Goal: Information Seeking & Learning: Learn about a topic

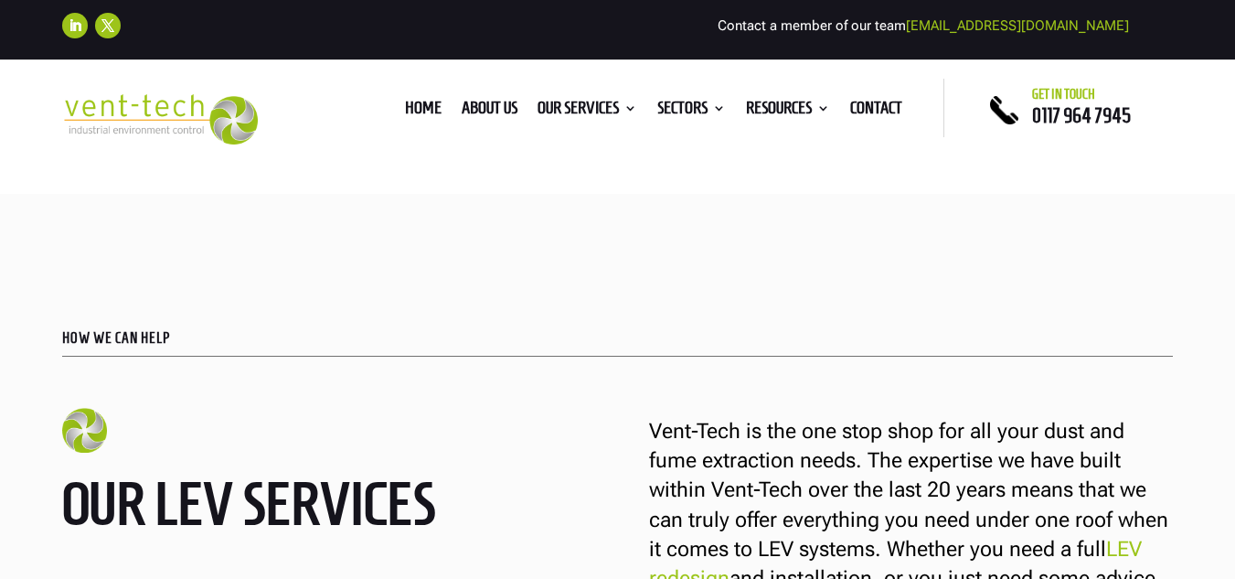
scroll to position [1006, 0]
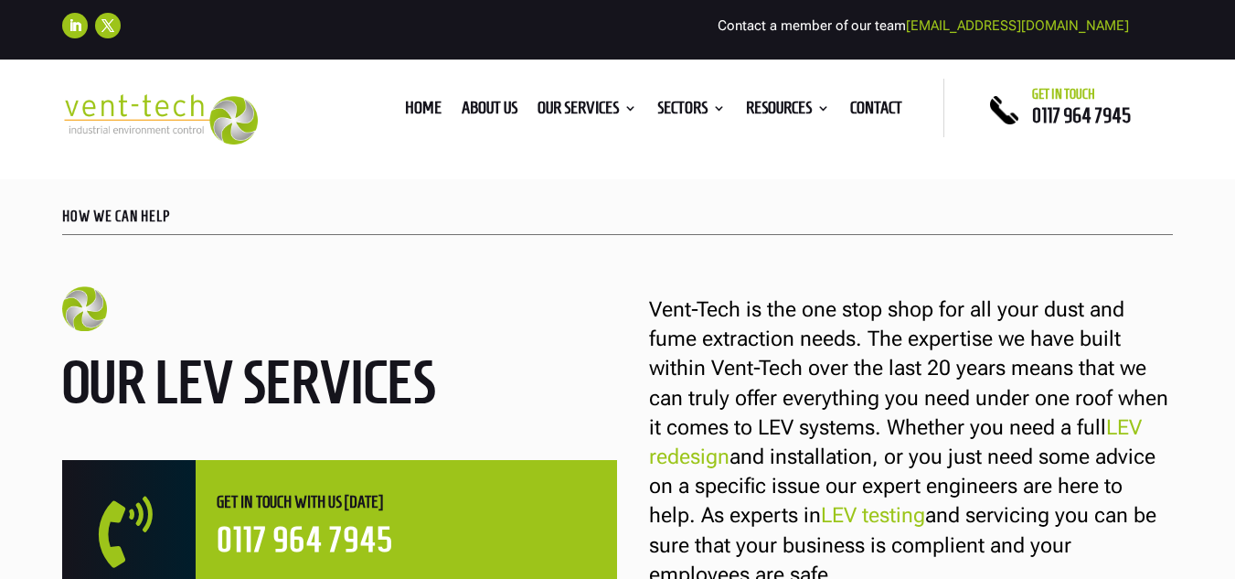
drag, startPoint x: 64, startPoint y: 373, endPoint x: 442, endPoint y: 376, distance: 378.5
click at [442, 376] on h2 "Our LEV services" at bounding box center [258, 386] width 393 height 71
copy h2 "Our LEV services"
drag, startPoint x: 655, startPoint y: 307, endPoint x: 883, endPoint y: 429, distance: 258.9
click at [883, 429] on p "Vent-Tech is the one stop shop for all your dust and fume extraction needs. The…" at bounding box center [911, 442] width 524 height 294
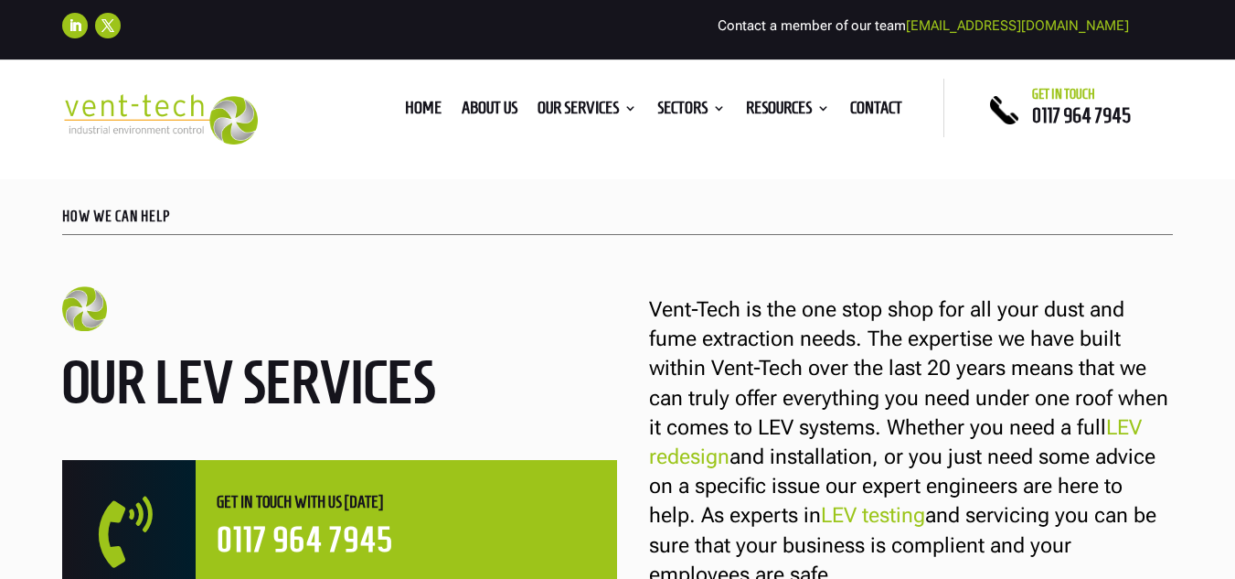
copy p "Vent-Tech is the one stop shop for all your dust and fume extraction needs. The…"
click at [930, 454] on p "Vent-Tech is the one stop shop for all your dust and fume extraction needs. The…" at bounding box center [911, 442] width 524 height 294
click at [710, 343] on p "Vent-Tech is the one stop shop for all your dust and fume extraction needs. The…" at bounding box center [911, 442] width 524 height 294
click at [655, 309] on p "Vent-Tech is the one stop shop for all your dust and fume extraction needs. The…" at bounding box center [911, 442] width 524 height 294
drag, startPoint x: 655, startPoint y: 309, endPoint x: 844, endPoint y: 335, distance: 191.1
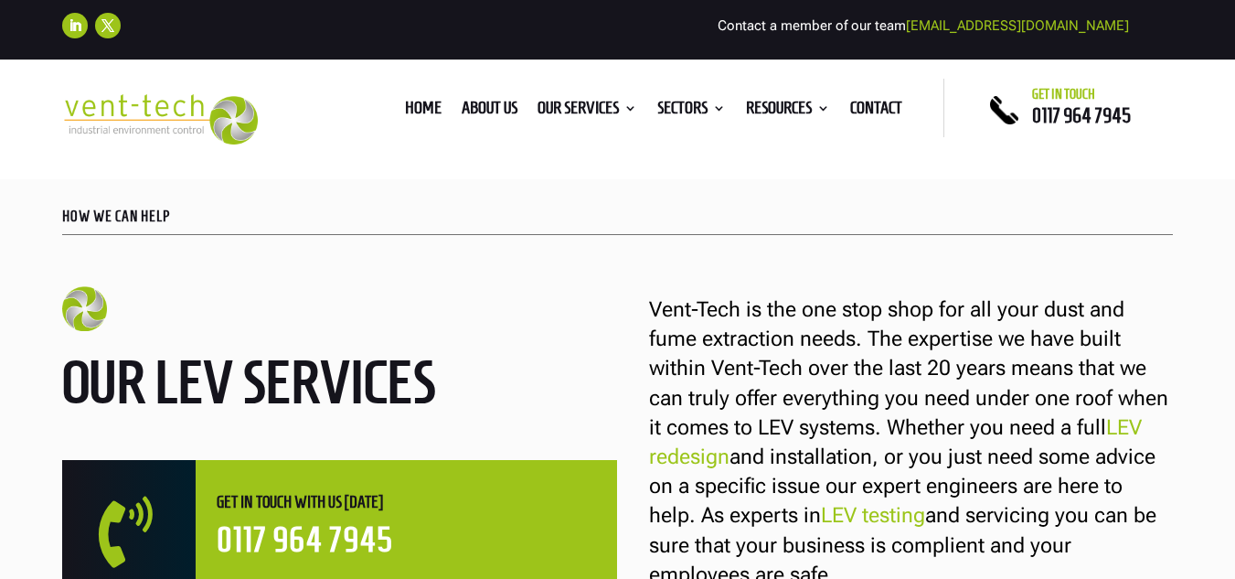
click at [844, 335] on p "Vent-Tech is the one stop shop for all your dust and fume extraction needs. The…" at bounding box center [911, 442] width 524 height 294
click at [981, 443] on p "Vent-Tech is the one stop shop for all your dust and fume extraction needs. The…" at bounding box center [911, 442] width 524 height 294
click at [913, 432] on p "Vent-Tech is the one stop shop for all your dust and fume extraction needs. The…" at bounding box center [911, 442] width 524 height 294
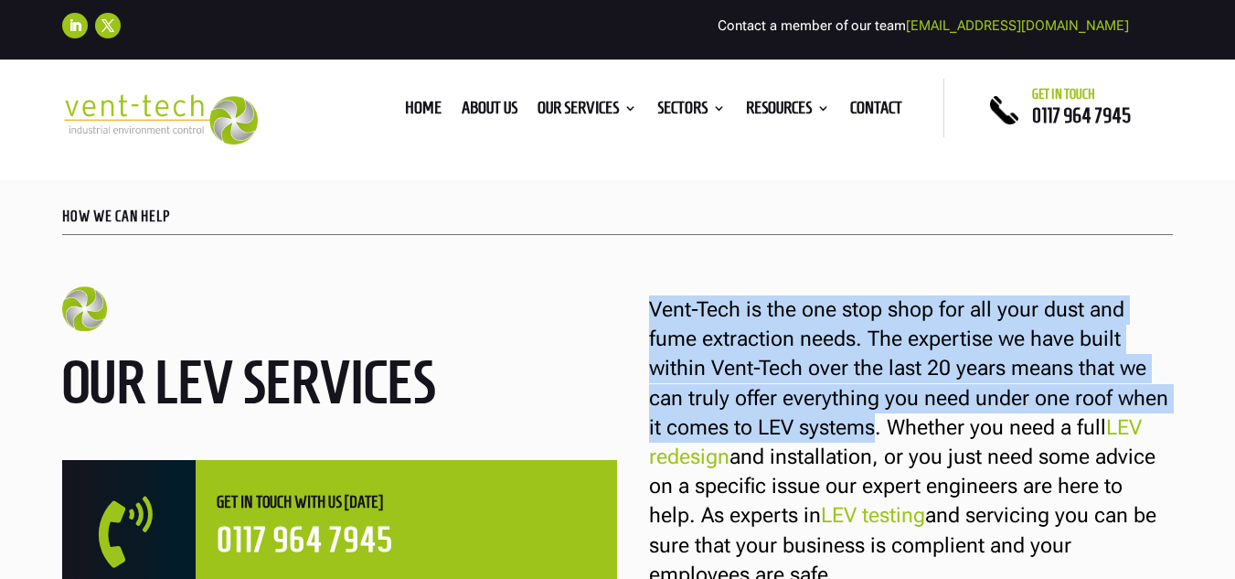
drag, startPoint x: 651, startPoint y: 308, endPoint x: 872, endPoint y: 425, distance: 250.3
click at [872, 425] on p "Vent-Tech is the one stop shop for all your dust and fume extraction needs. The…" at bounding box center [911, 442] width 524 height 294
copy p "Vent-Tech is the one stop shop for all your dust and fume extraction needs. The…"
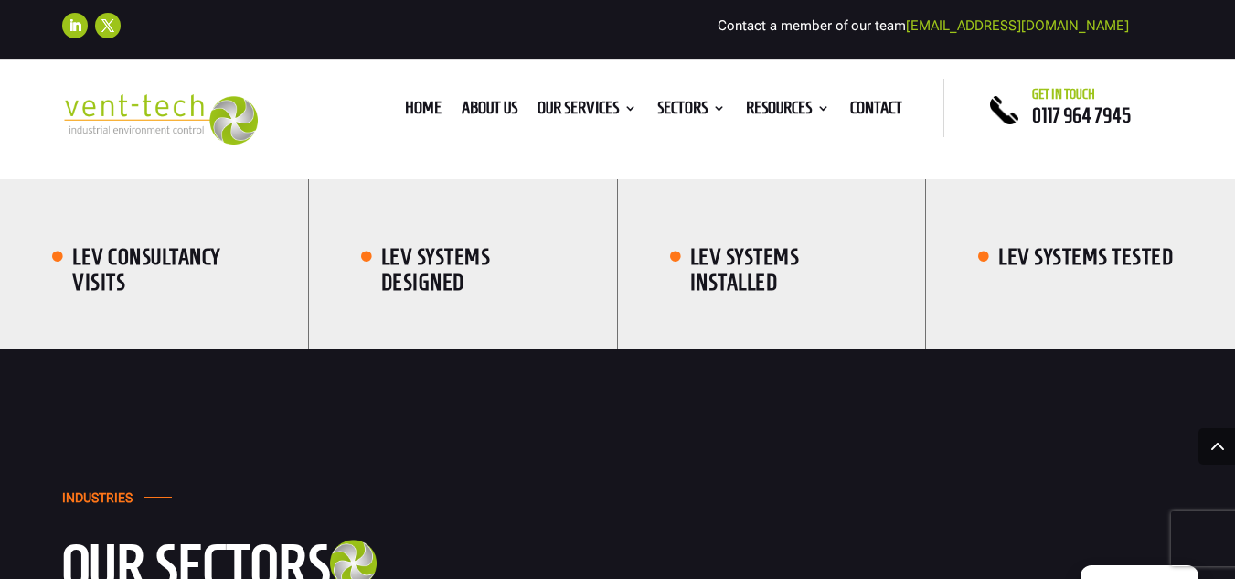
scroll to position [3291, 0]
